Goal: Task Accomplishment & Management: Use online tool/utility

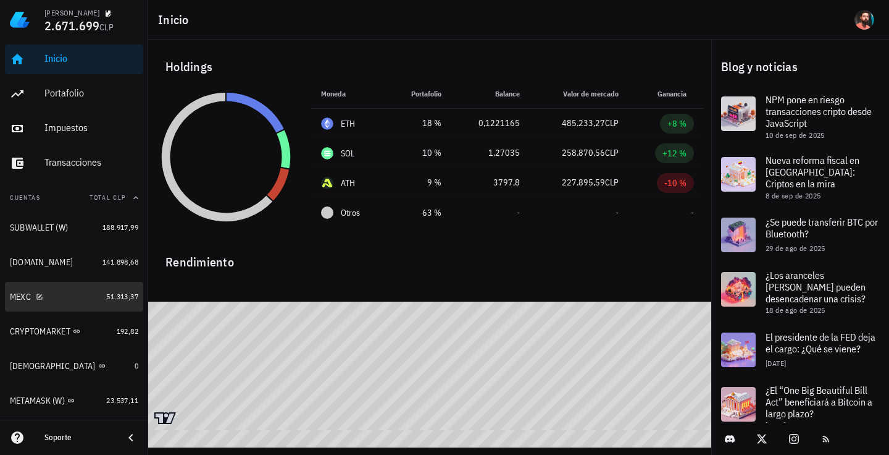
click at [77, 296] on div "MEXC" at bounding box center [55, 297] width 91 height 12
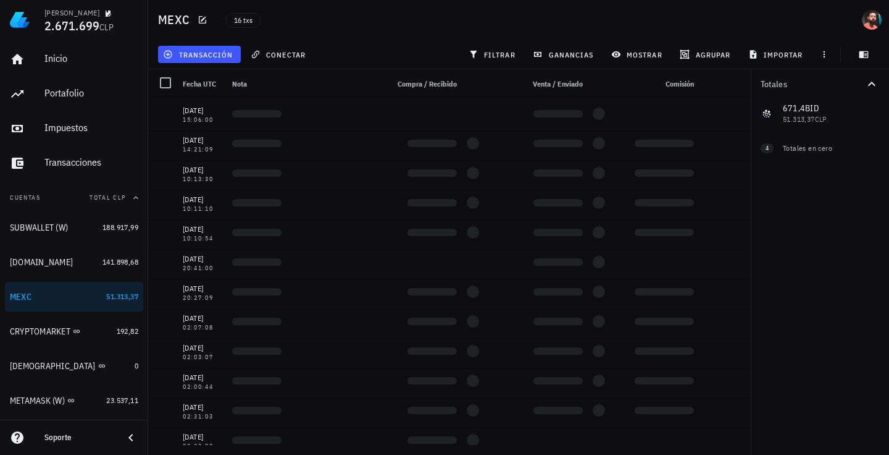
click at [188, 66] on div "transacción conectar filtrar ganancias mostrar [GEOGRAPHIC_DATA] importar" at bounding box center [519, 55] width 726 height 30
click at [201, 54] on span "transacción" at bounding box center [199, 54] width 67 height 10
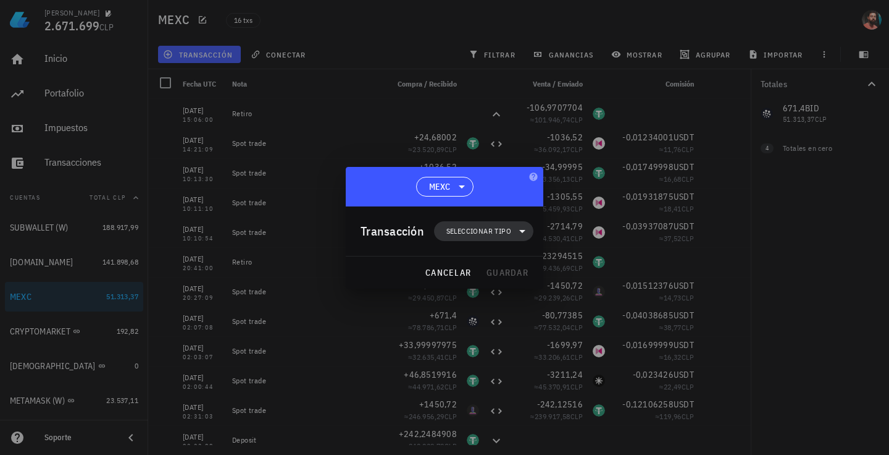
click at [456, 235] on span "Seleccionar tipo" at bounding box center [479, 231] width 65 height 12
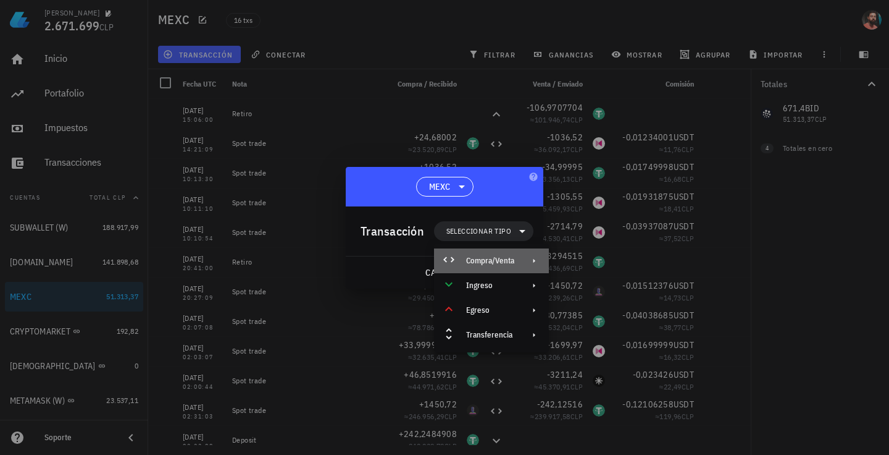
click at [492, 256] on div "Compra/Venta" at bounding box center [490, 261] width 48 height 10
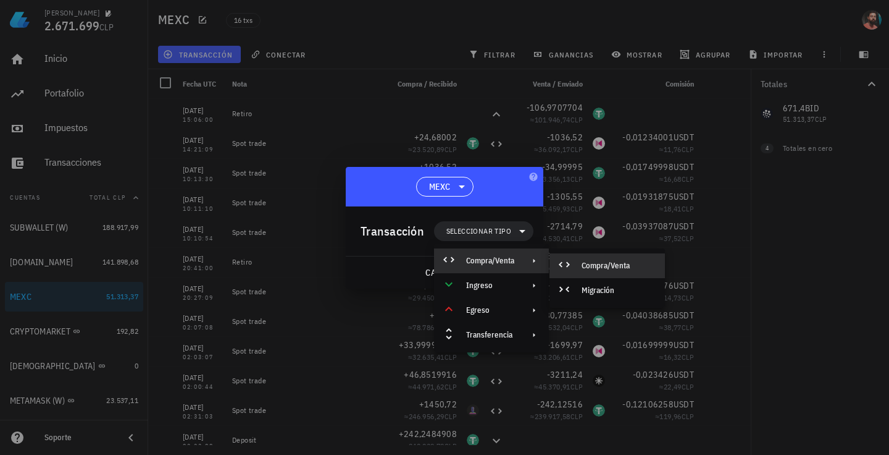
click at [573, 260] on div at bounding box center [567, 265] width 15 height 15
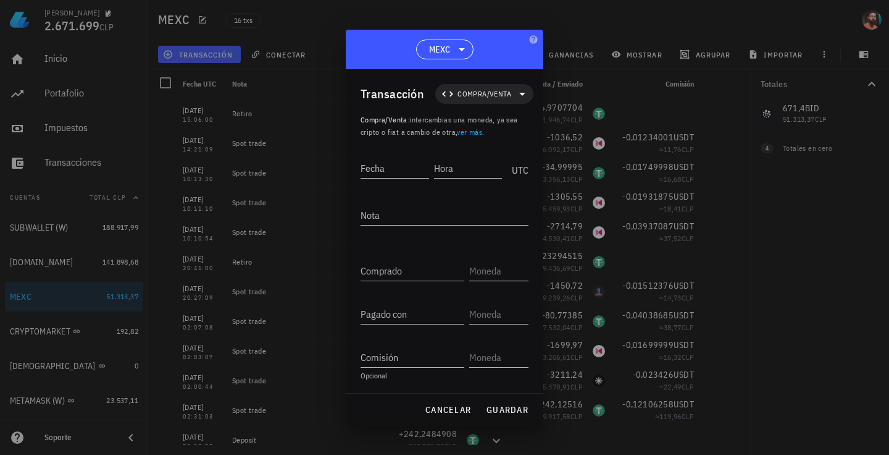
click at [504, 269] on input "text" at bounding box center [497, 271] width 57 height 20
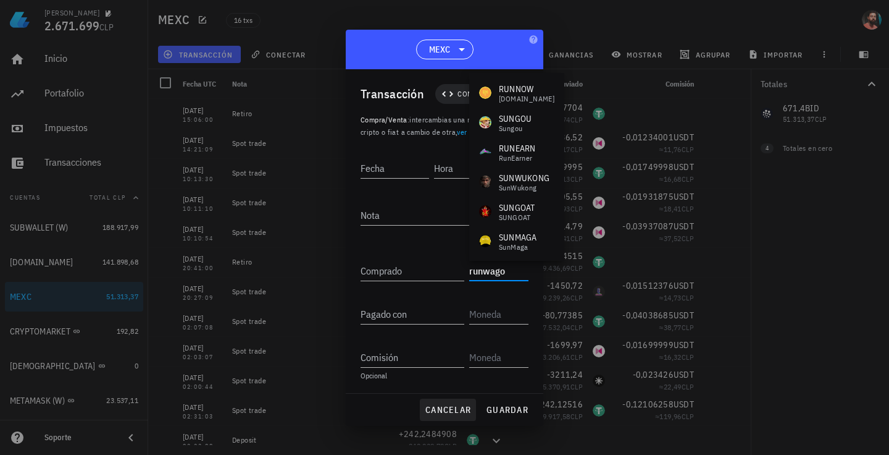
type input "runwago"
click at [439, 405] on span "cancelar" at bounding box center [448, 409] width 46 height 11
